Goal: Find contact information

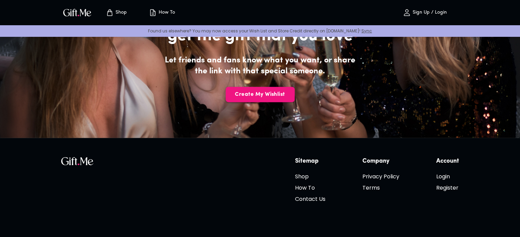
scroll to position [1604, 0]
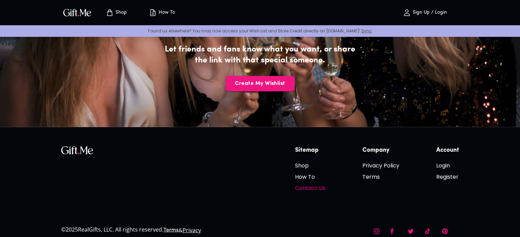
click at [314, 184] on h6 "Contact Us" at bounding box center [310, 188] width 30 height 9
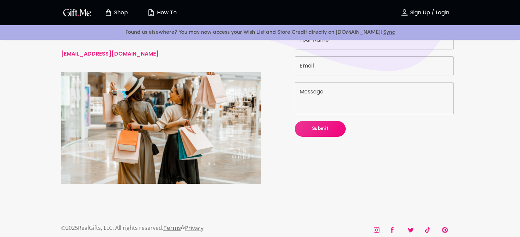
scroll to position [60, 0]
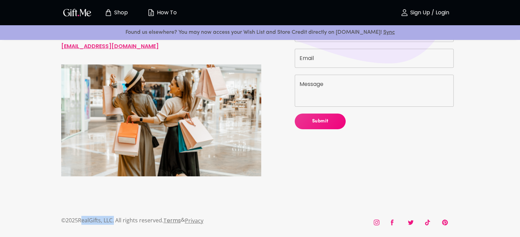
drag, startPoint x: 81, startPoint y: 221, endPoint x: 114, endPoint y: 222, distance: 33.2
click at [114, 222] on p "© 2025 RealGifts, LLC. All rights reserved." at bounding box center [112, 220] width 102 height 9
copy p "RealGifts, LLC"
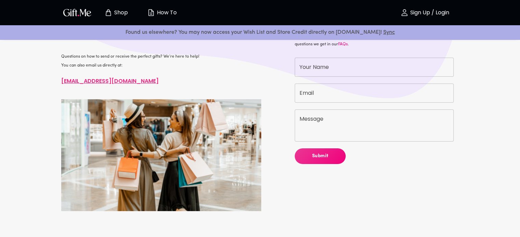
scroll to position [0, 0]
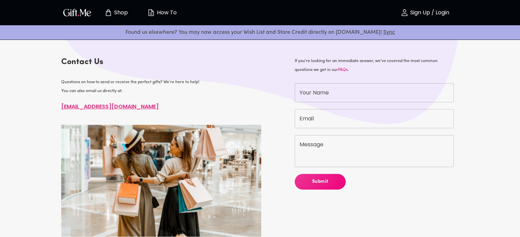
click at [122, 13] on p "Shop" at bounding box center [119, 13] width 15 height 6
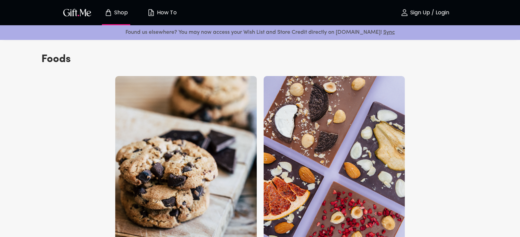
scroll to position [2523, 0]
